Goal: Transaction & Acquisition: Obtain resource

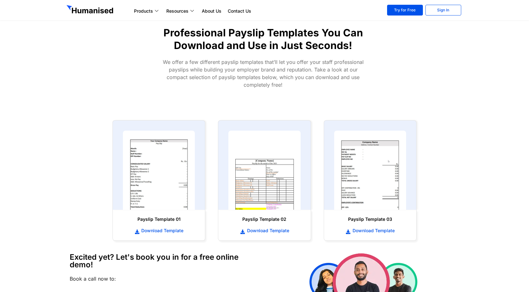
scroll to position [222, 0]
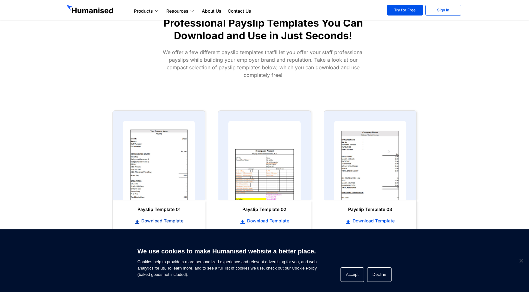
click at [160, 221] on span "Download Template" at bounding box center [162, 221] width 44 height 6
click at [268, 173] on img at bounding box center [264, 160] width 79 height 87
click at [270, 188] on img at bounding box center [264, 160] width 79 height 87
click at [275, 221] on span "Download Template" at bounding box center [267, 221] width 44 height 6
drag, startPoint x: 447, startPoint y: 23, endPoint x: 446, endPoint y: 17, distance: 5.8
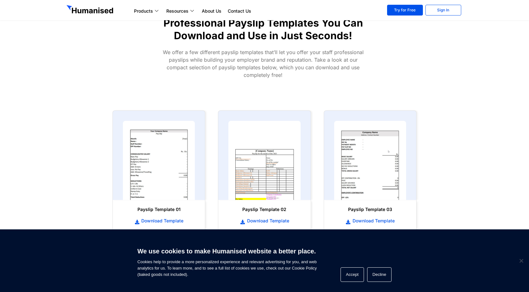
click at [446, 23] on div at bounding box center [422, 50] width 80 height 72
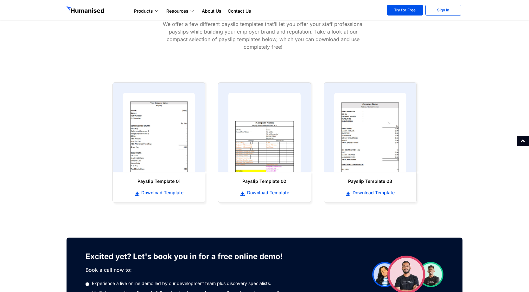
scroll to position [253, 0]
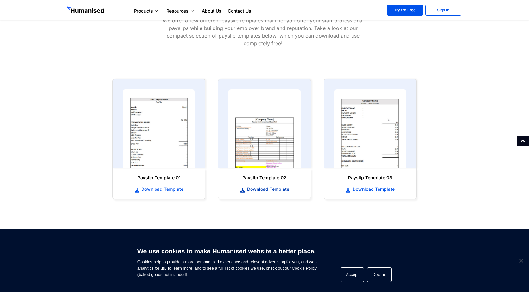
drag, startPoint x: 265, startPoint y: 189, endPoint x: 264, endPoint y: 186, distance: 3.4
click at [265, 190] on span "Download Template" at bounding box center [267, 189] width 44 height 6
click at [138, 187] on link "Download Template" at bounding box center [158, 189] width 79 height 7
